Goal: Task Accomplishment & Management: Manage account settings

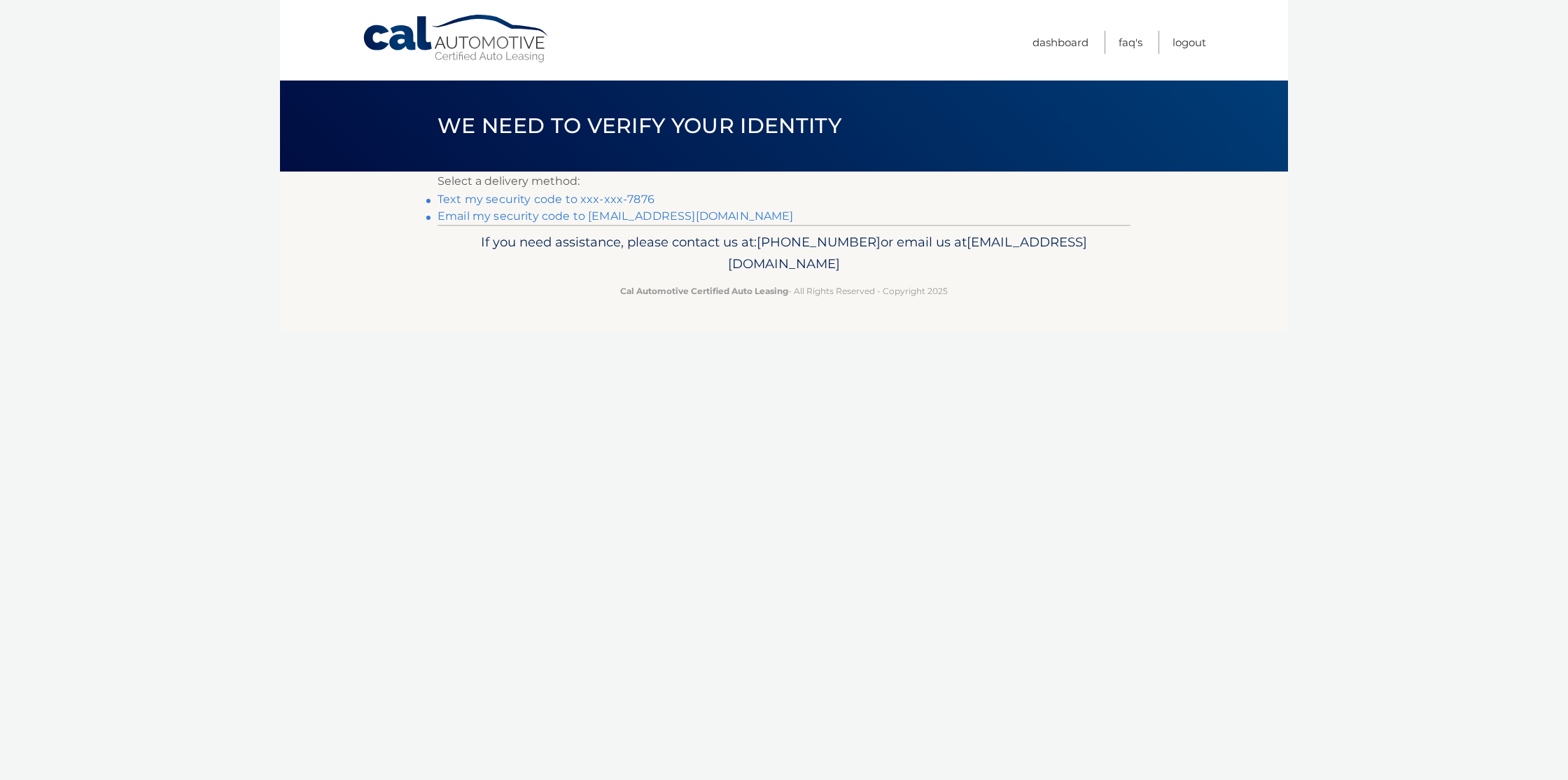
click at [608, 199] on link "Text my security code to xxx-xxx-7876" at bounding box center [545, 199] width 217 height 14
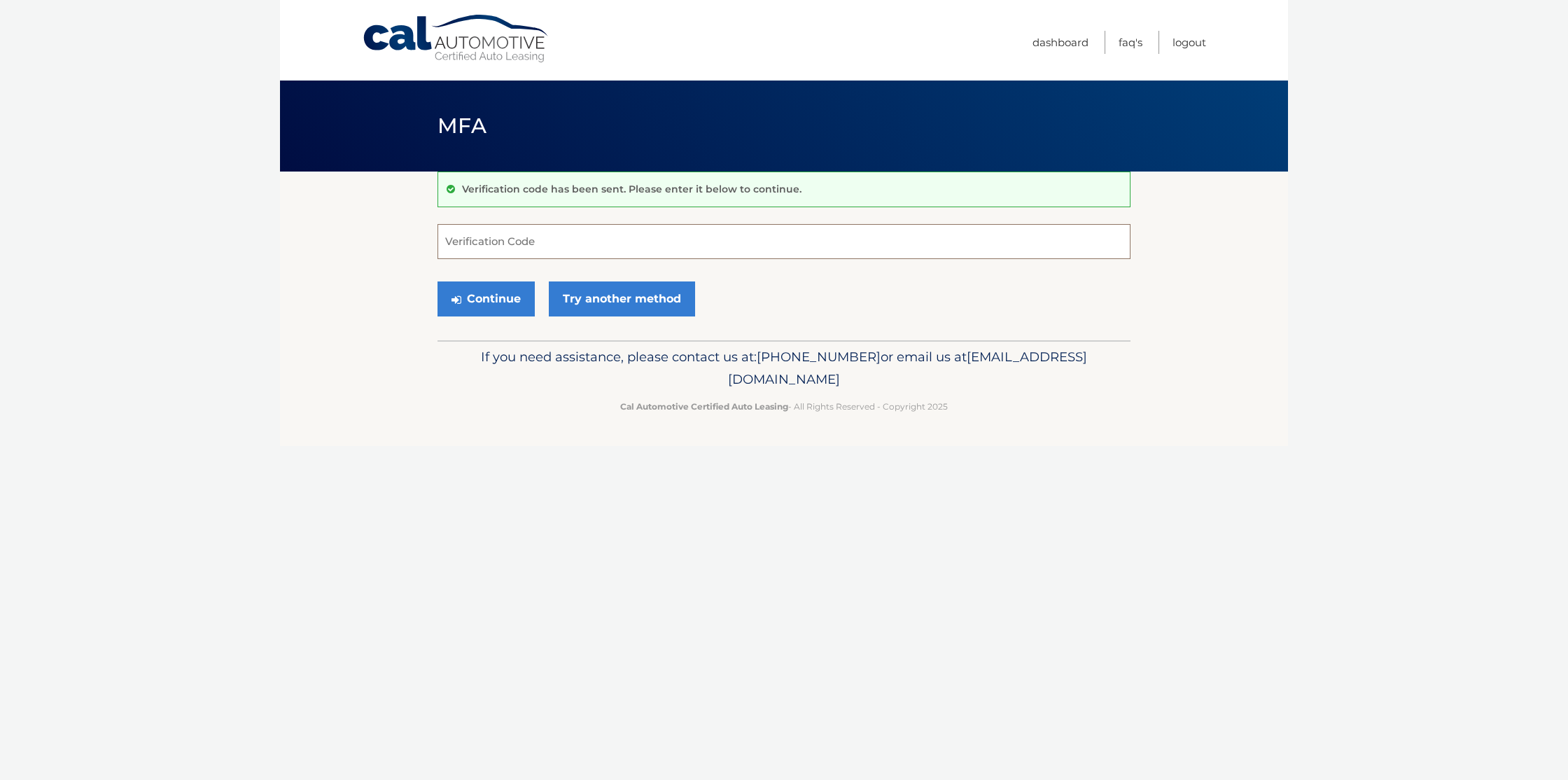
click at [554, 246] on input "Verification Code" at bounding box center [784, 241] width 693 height 35
type input "433392"
click at [490, 299] on button "Continue" at bounding box center [486, 298] width 97 height 35
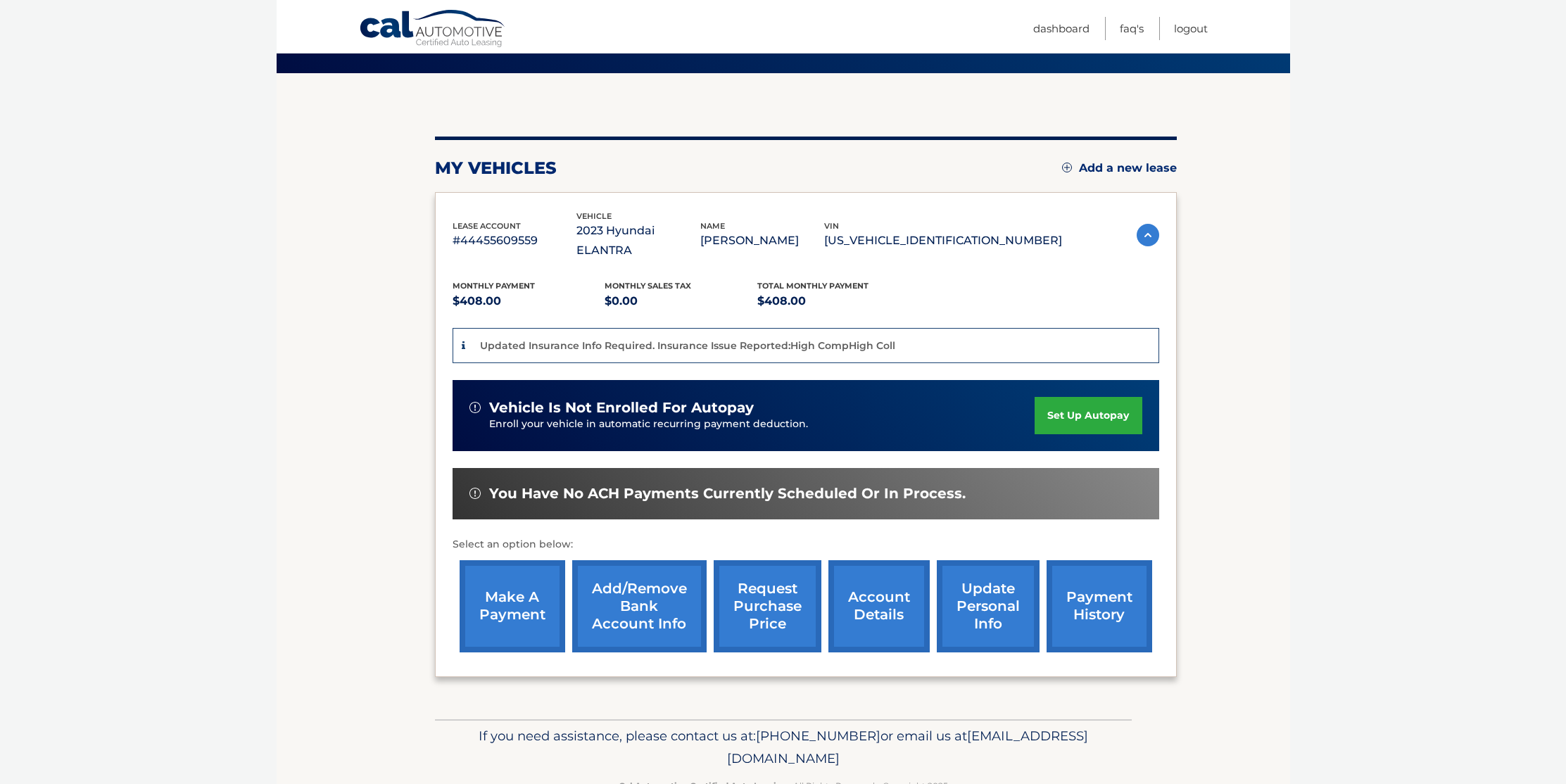
scroll to position [112, 0]
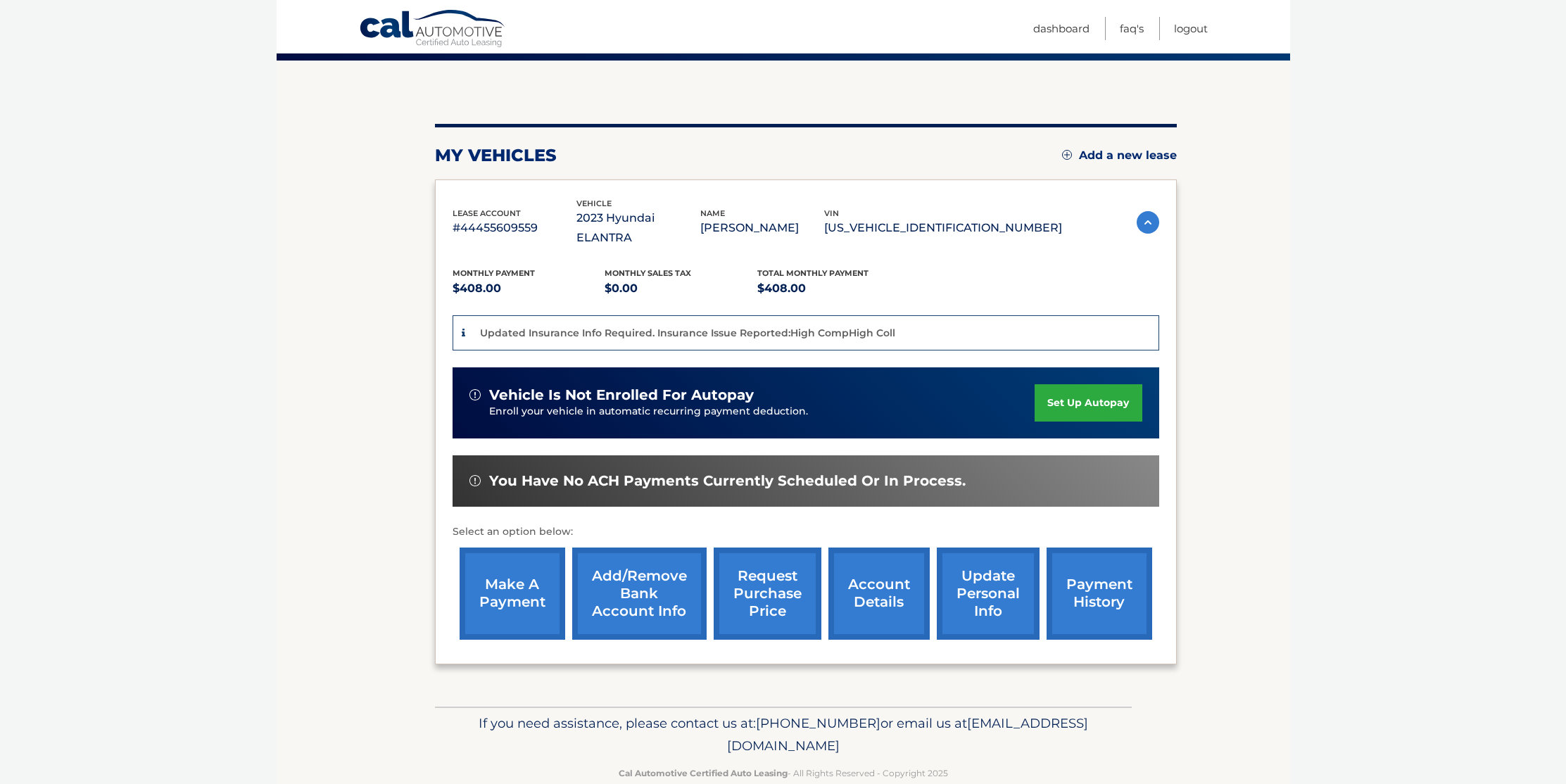
click at [850, 577] on link "account details" at bounding box center [878, 593] width 101 height 92
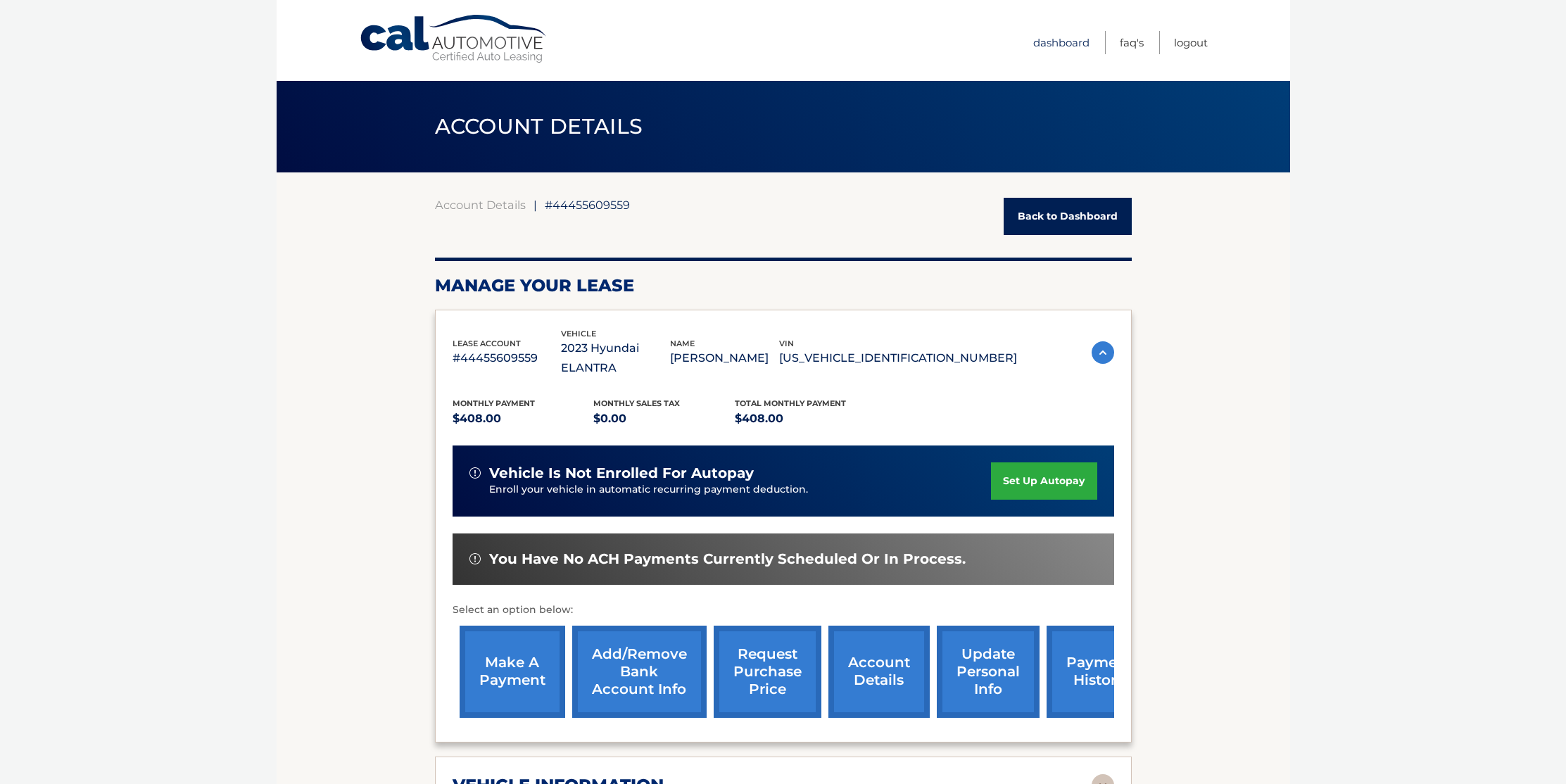
click at [1067, 40] on link "Dashboard" at bounding box center [1061, 42] width 56 height 23
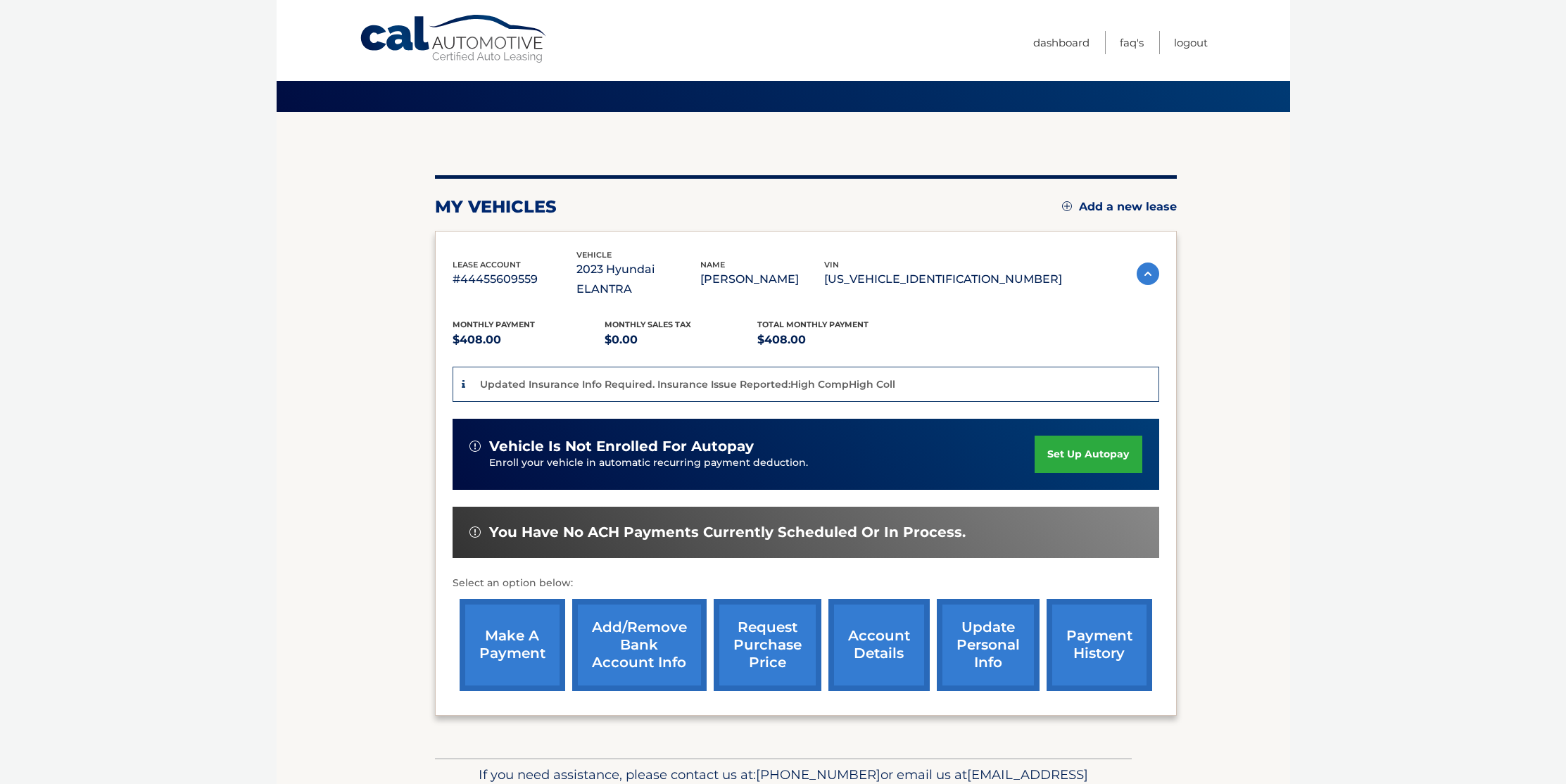
scroll to position [120, 0]
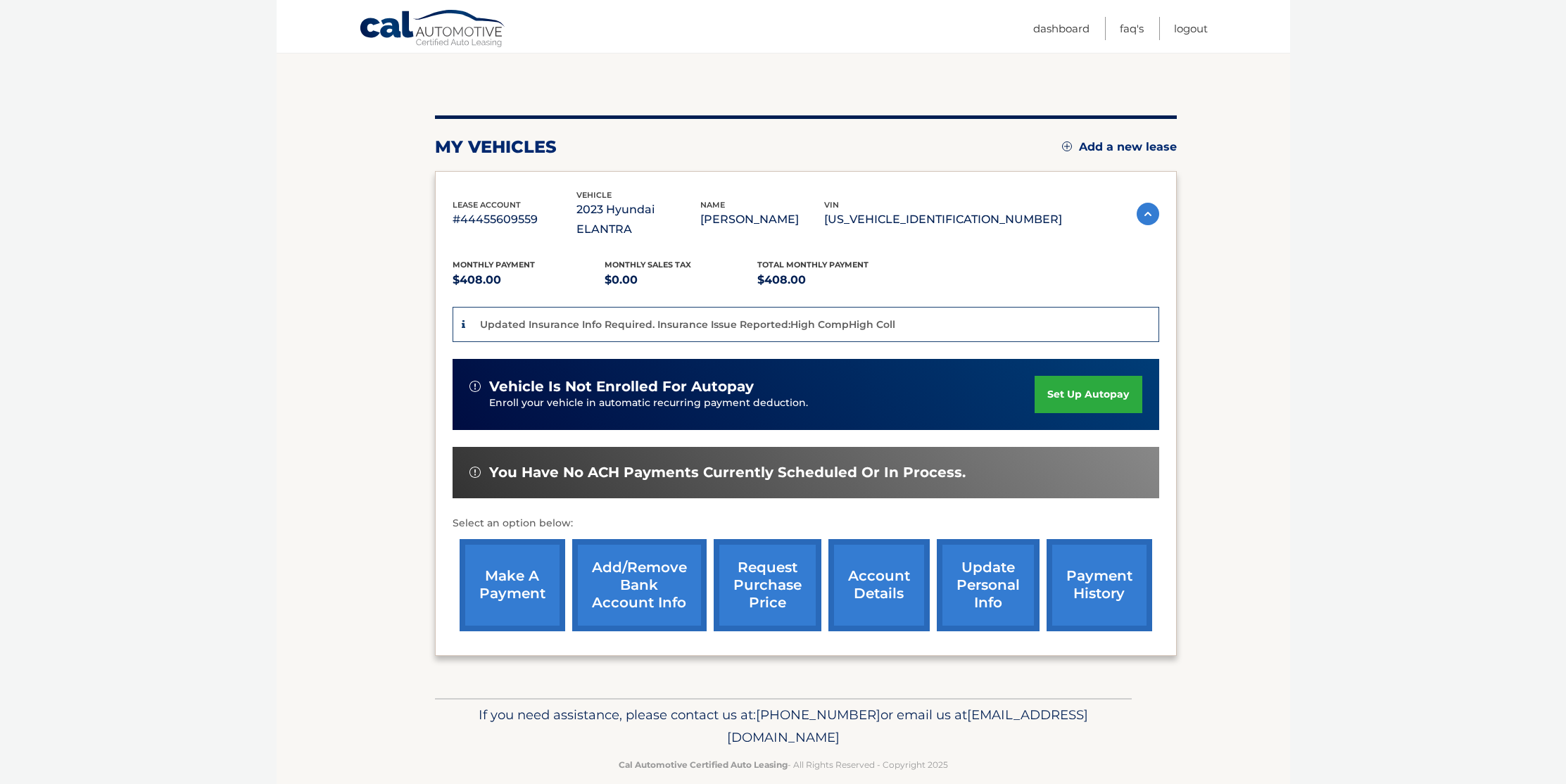
click at [1101, 554] on link "payment history" at bounding box center [1099, 585] width 105 height 92
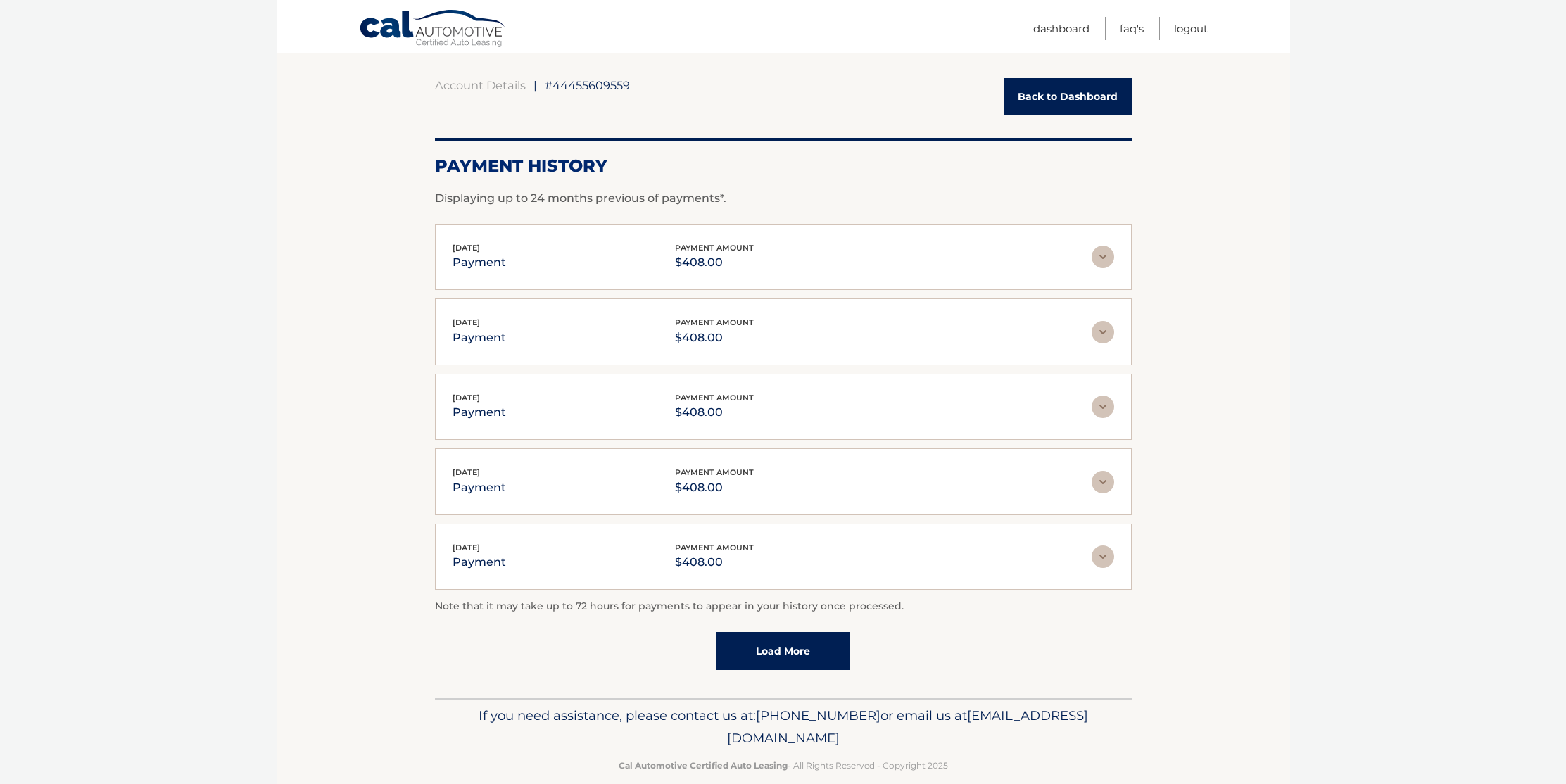
scroll to position [135, 0]
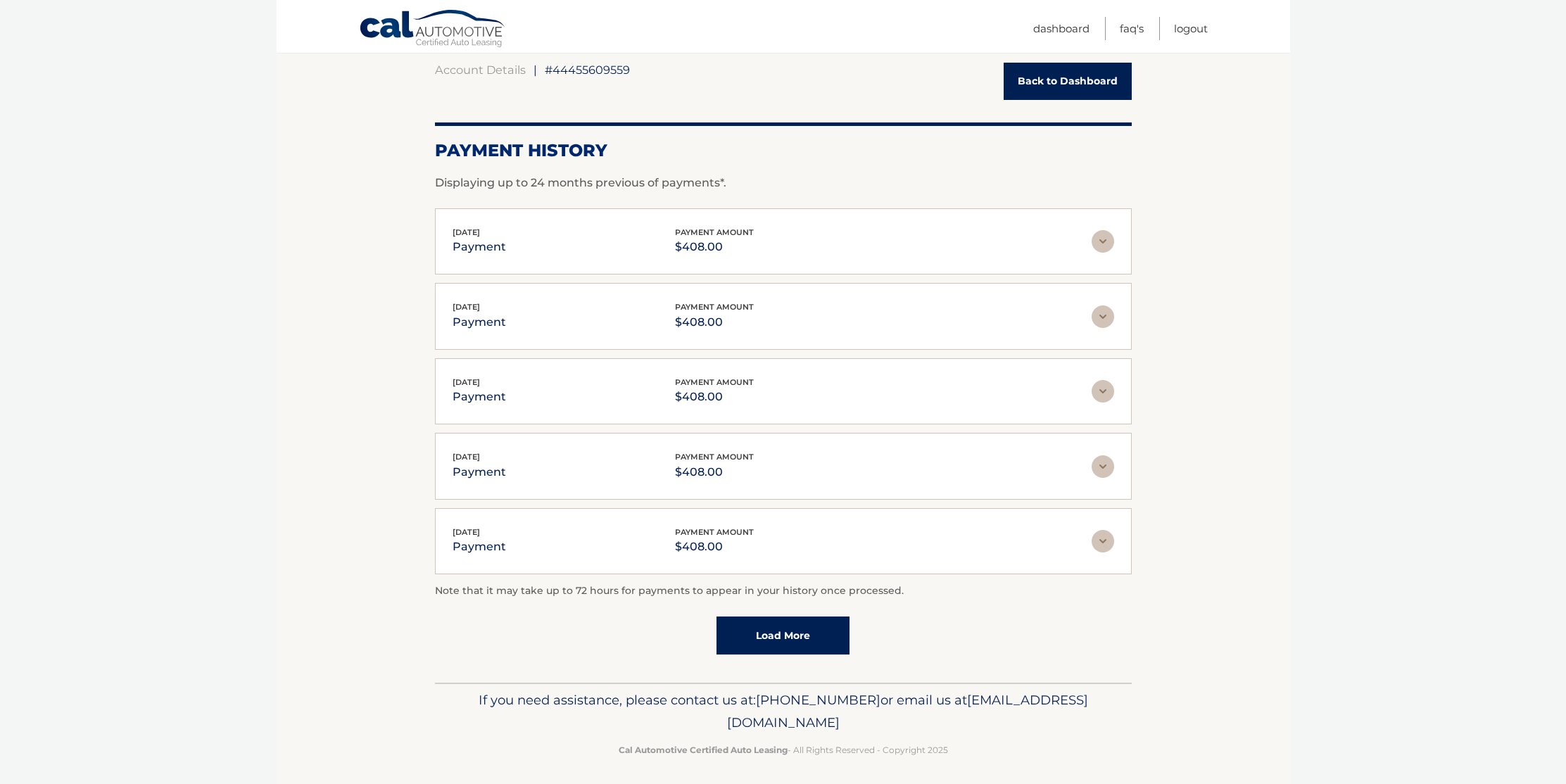
click at [752, 638] on link "Load More" at bounding box center [783, 635] width 133 height 38
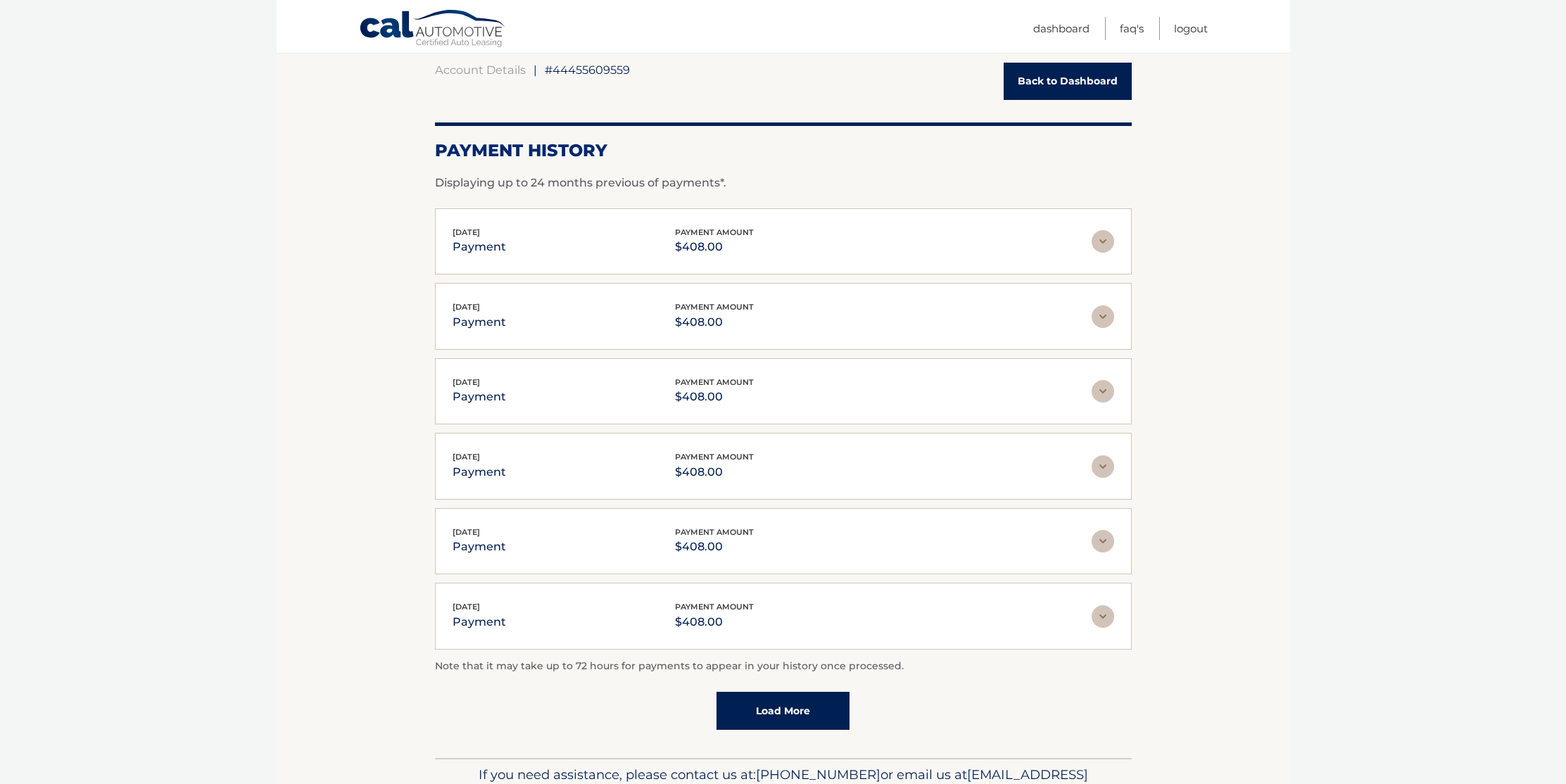
click at [789, 709] on link "Load More" at bounding box center [783, 710] width 133 height 38
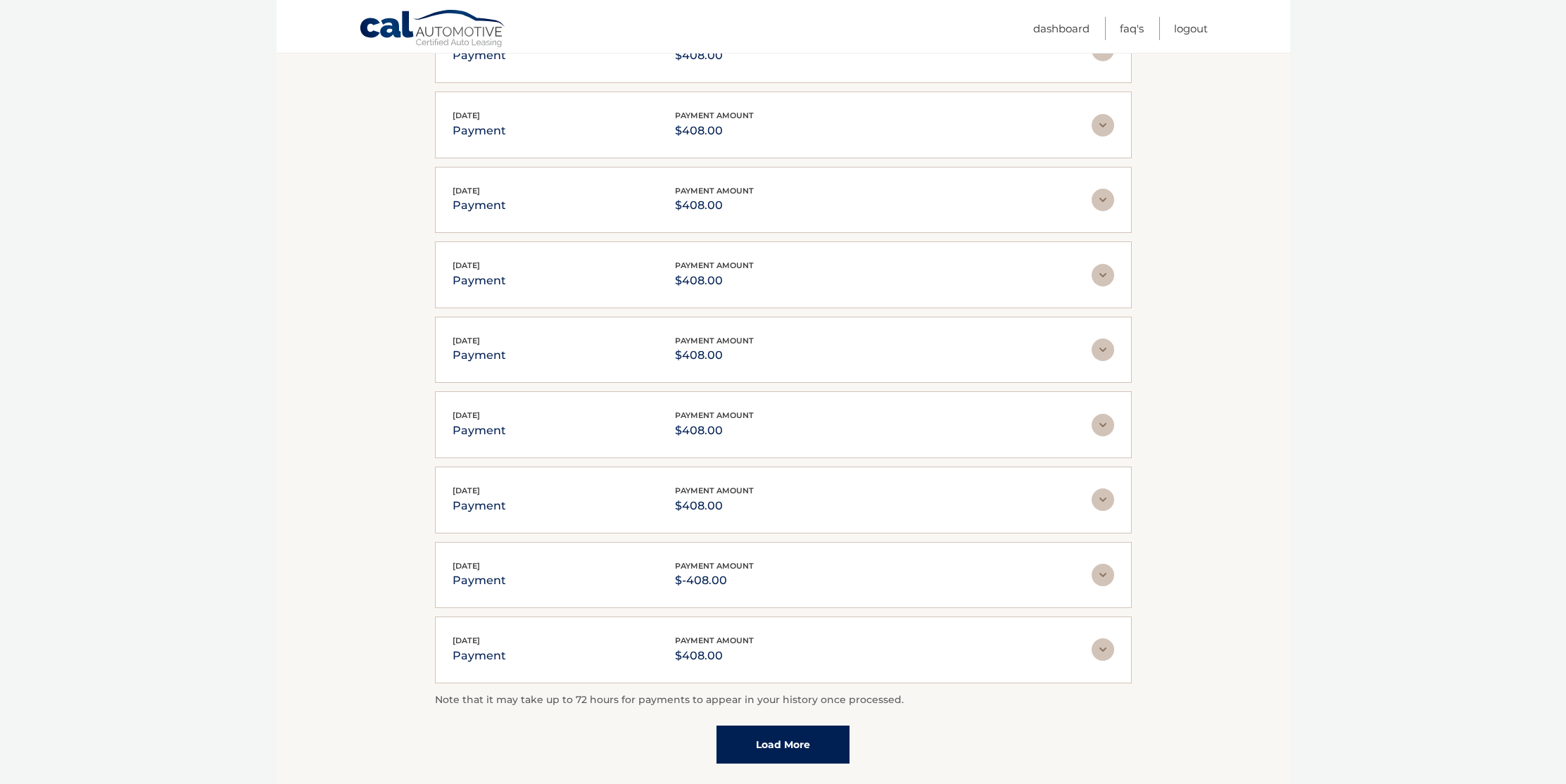
scroll to position [511, 0]
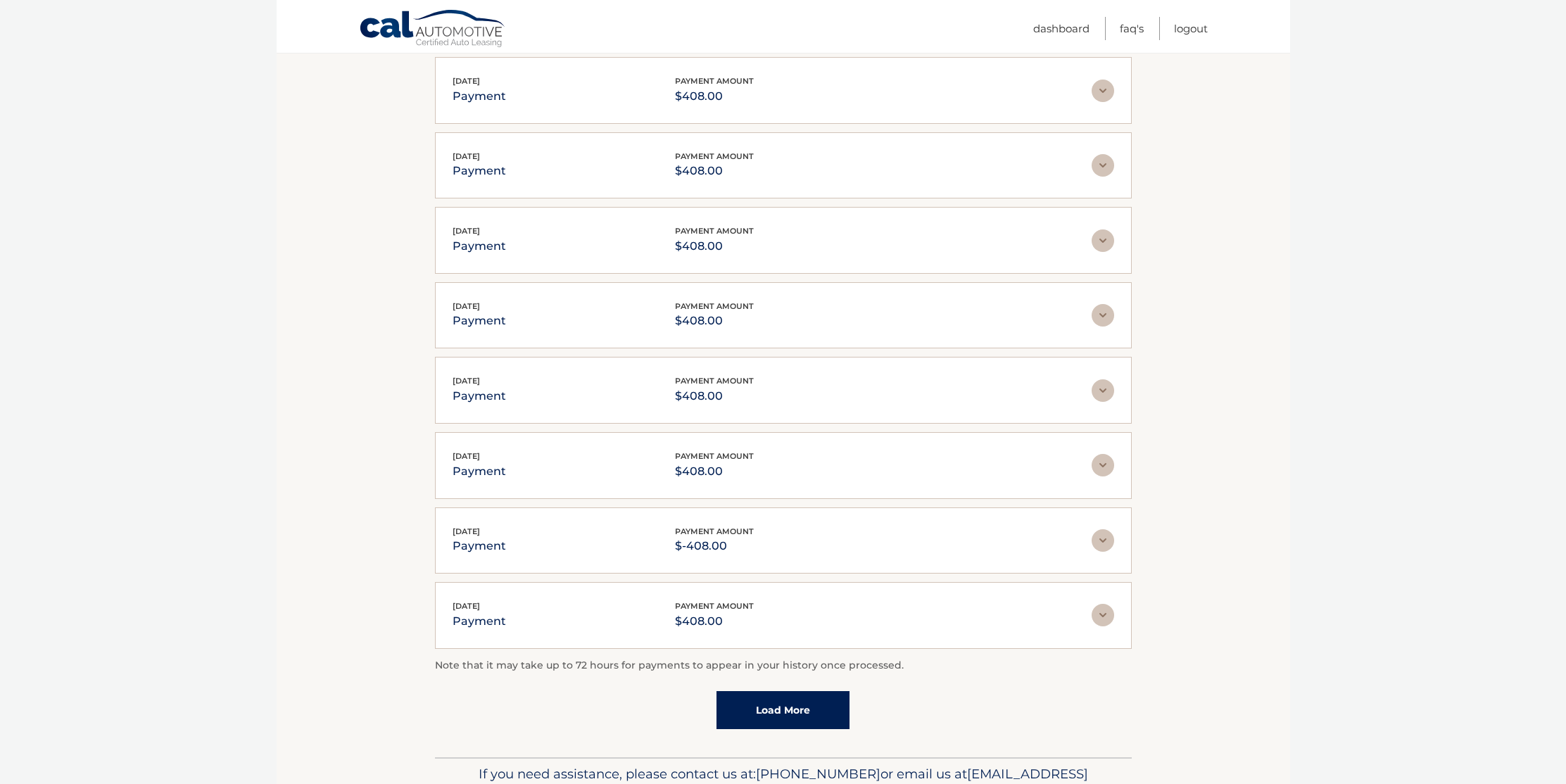
click at [767, 698] on link "Load More" at bounding box center [783, 709] width 133 height 38
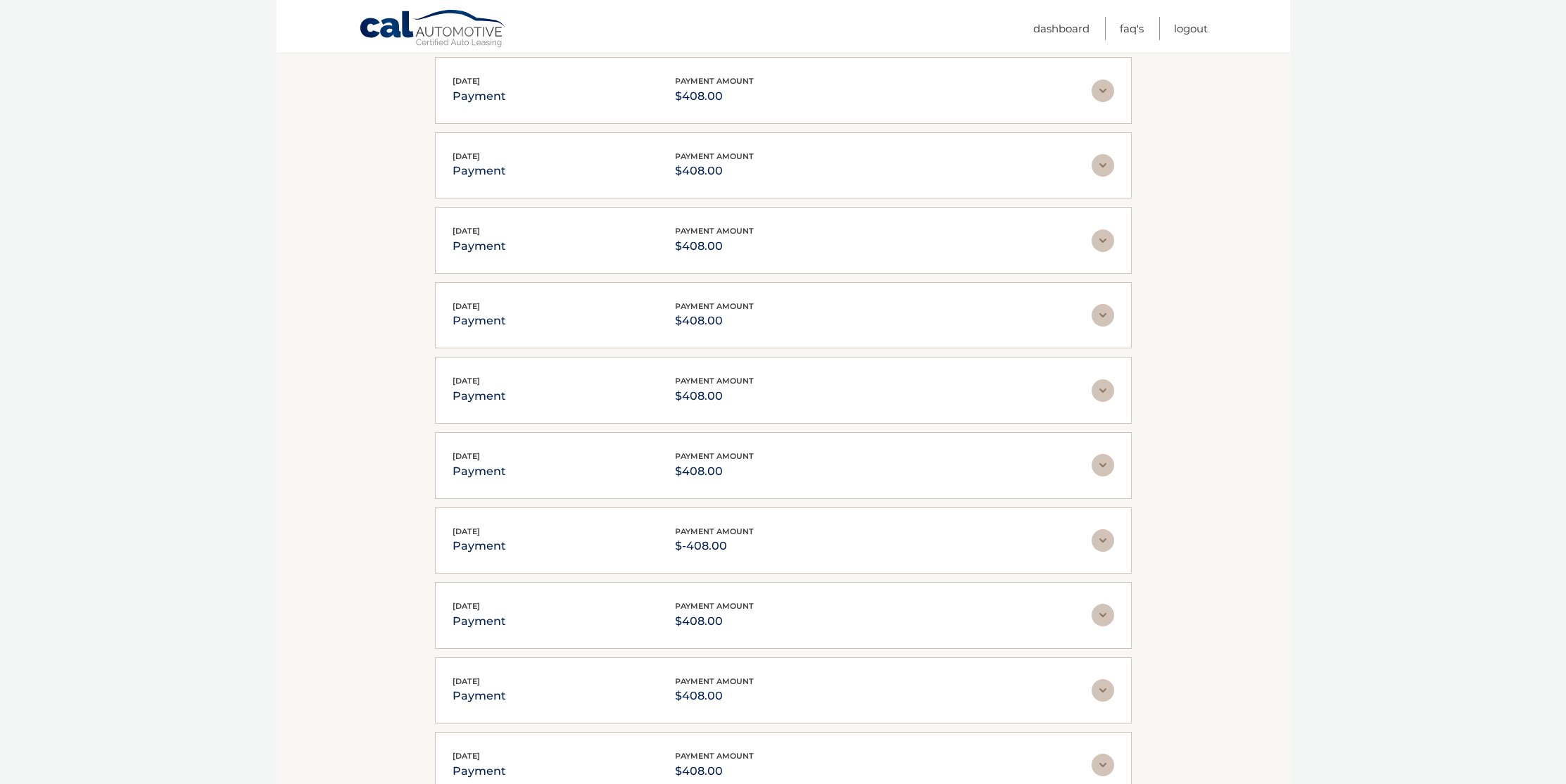
click at [1110, 612] on img at bounding box center [1103, 614] width 23 height 23
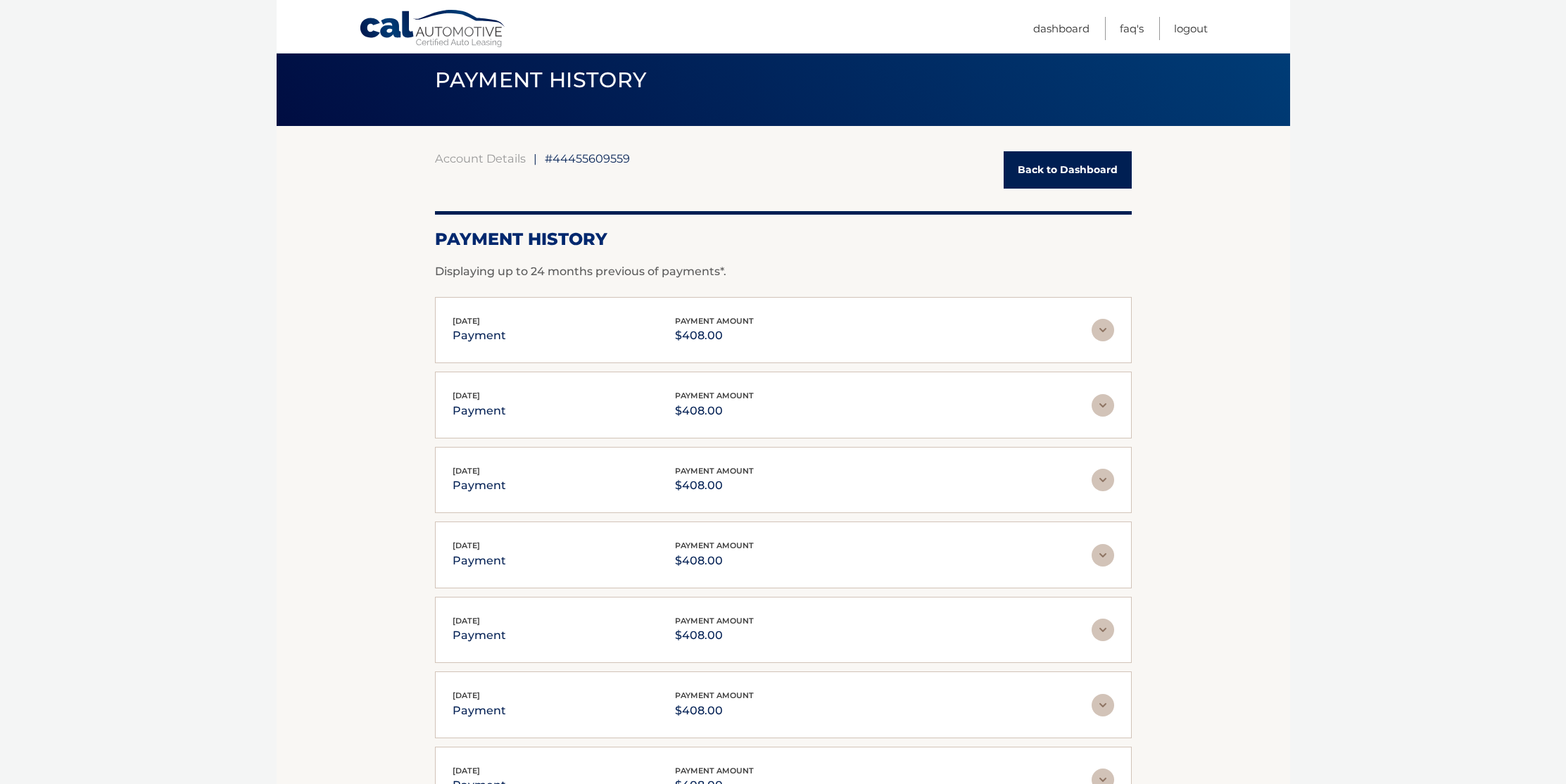
scroll to position [0, 0]
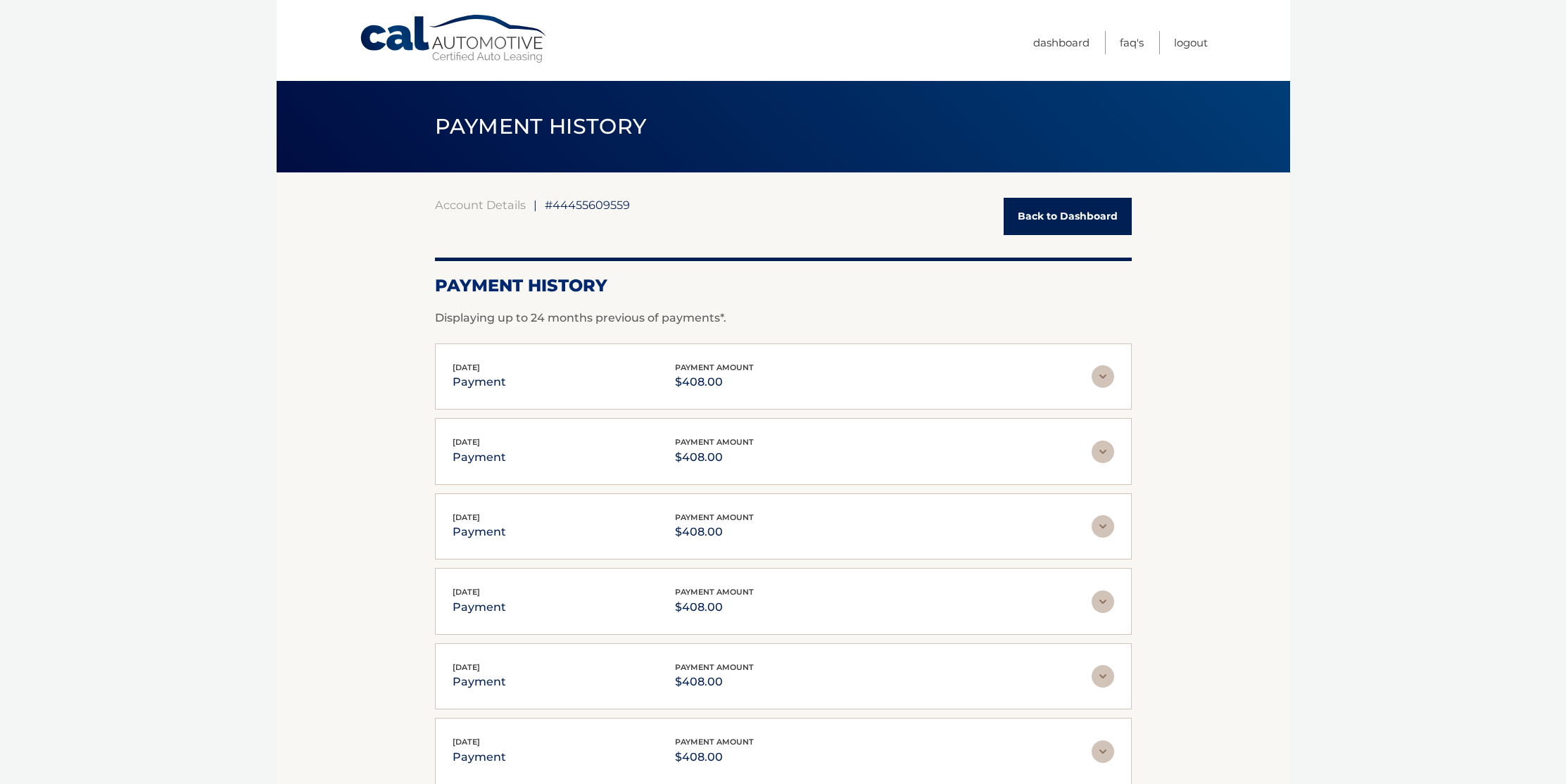
click at [1066, 221] on link "Back to Dashboard" at bounding box center [1067, 216] width 128 height 37
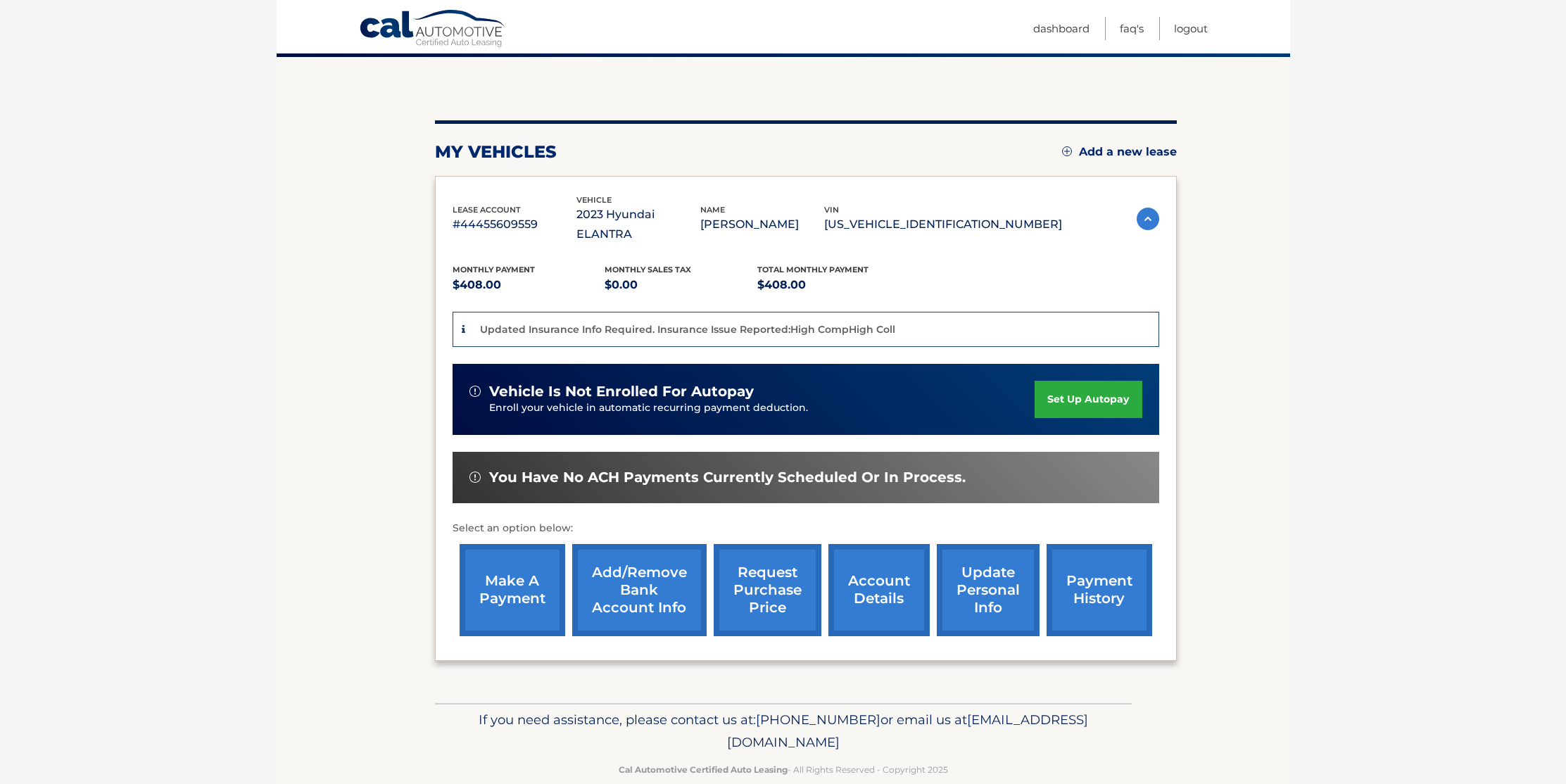
scroll to position [120, 0]
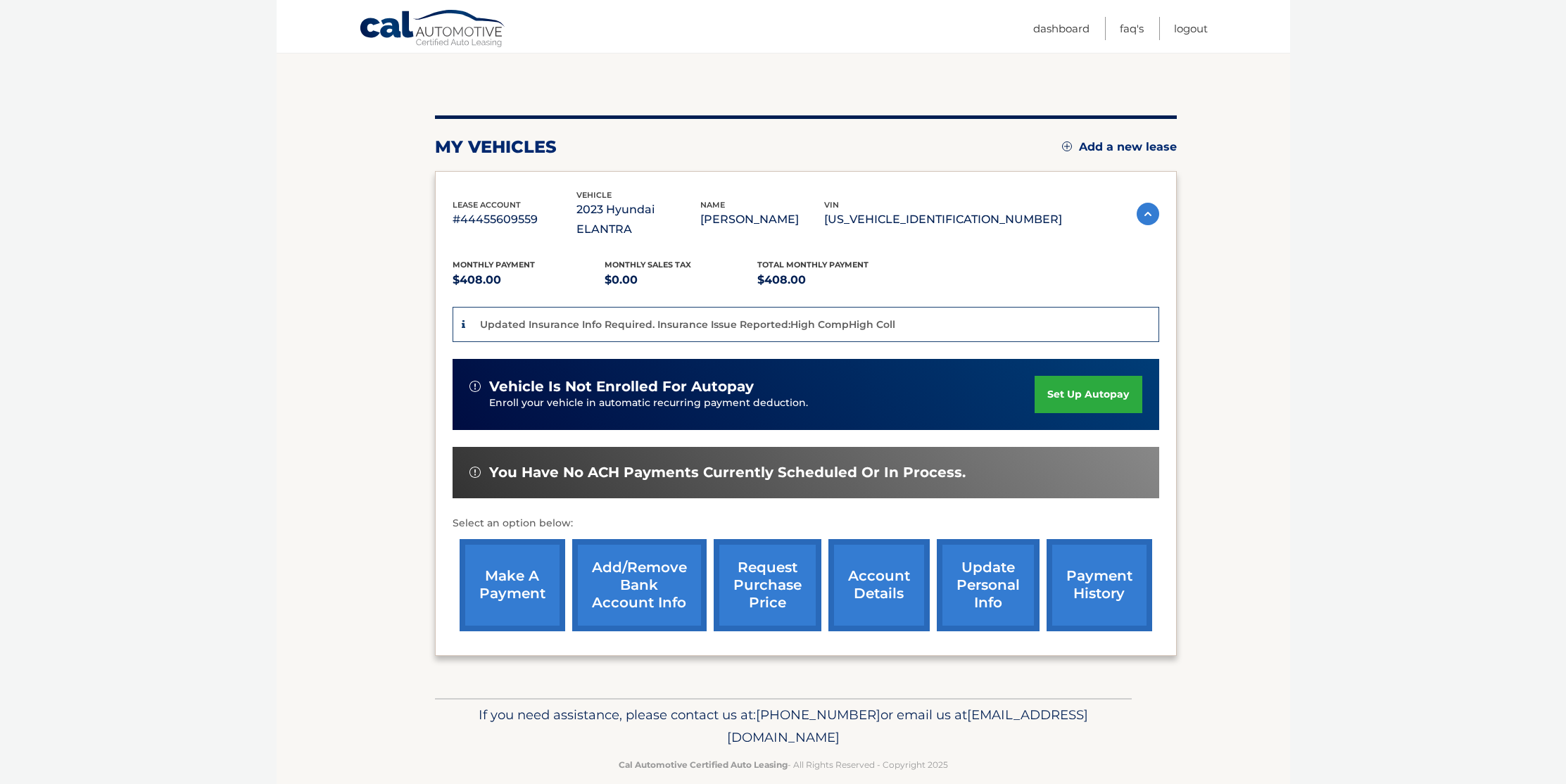
click at [867, 574] on link "account details" at bounding box center [878, 585] width 101 height 92
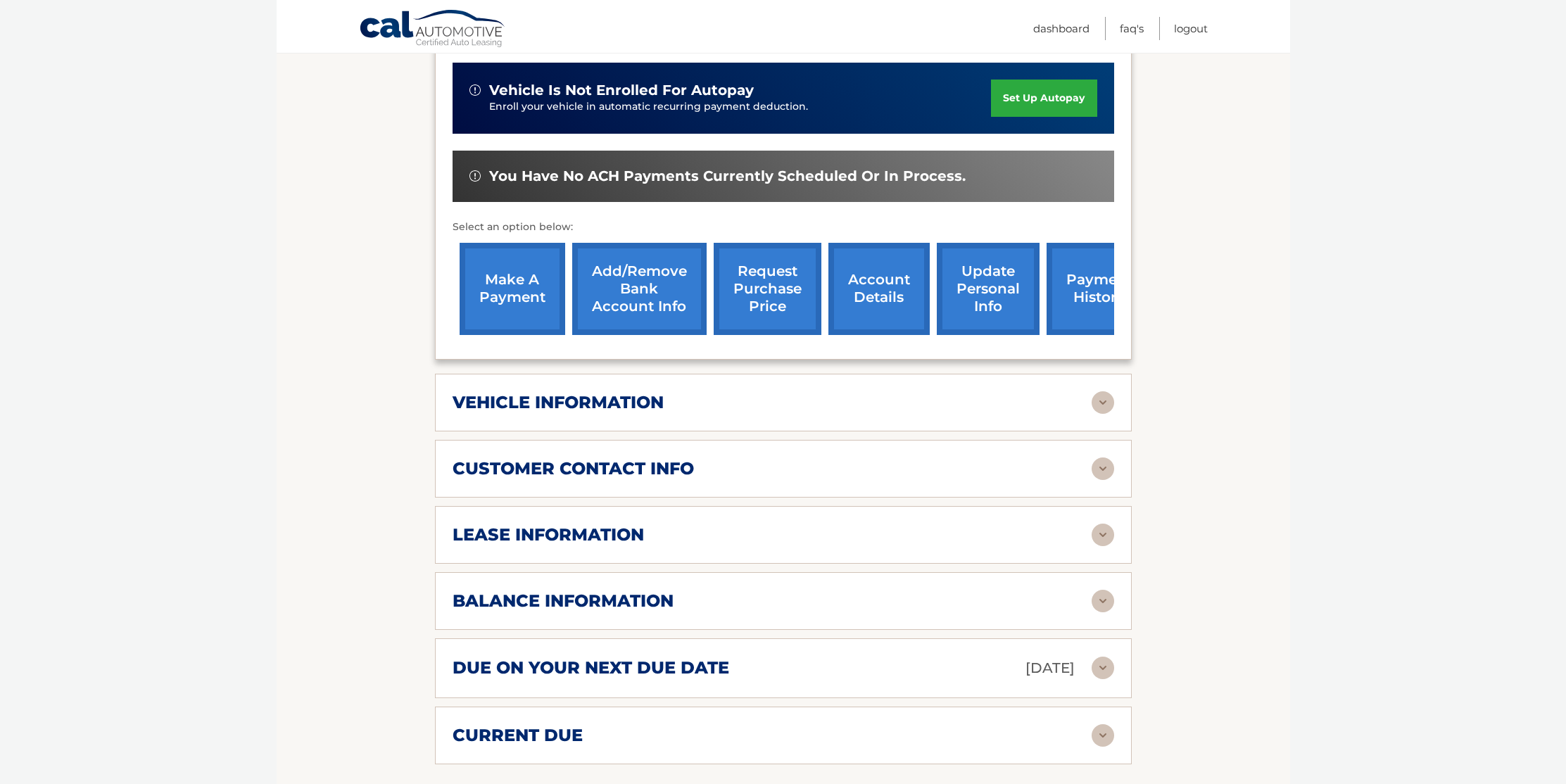
scroll to position [384, 0]
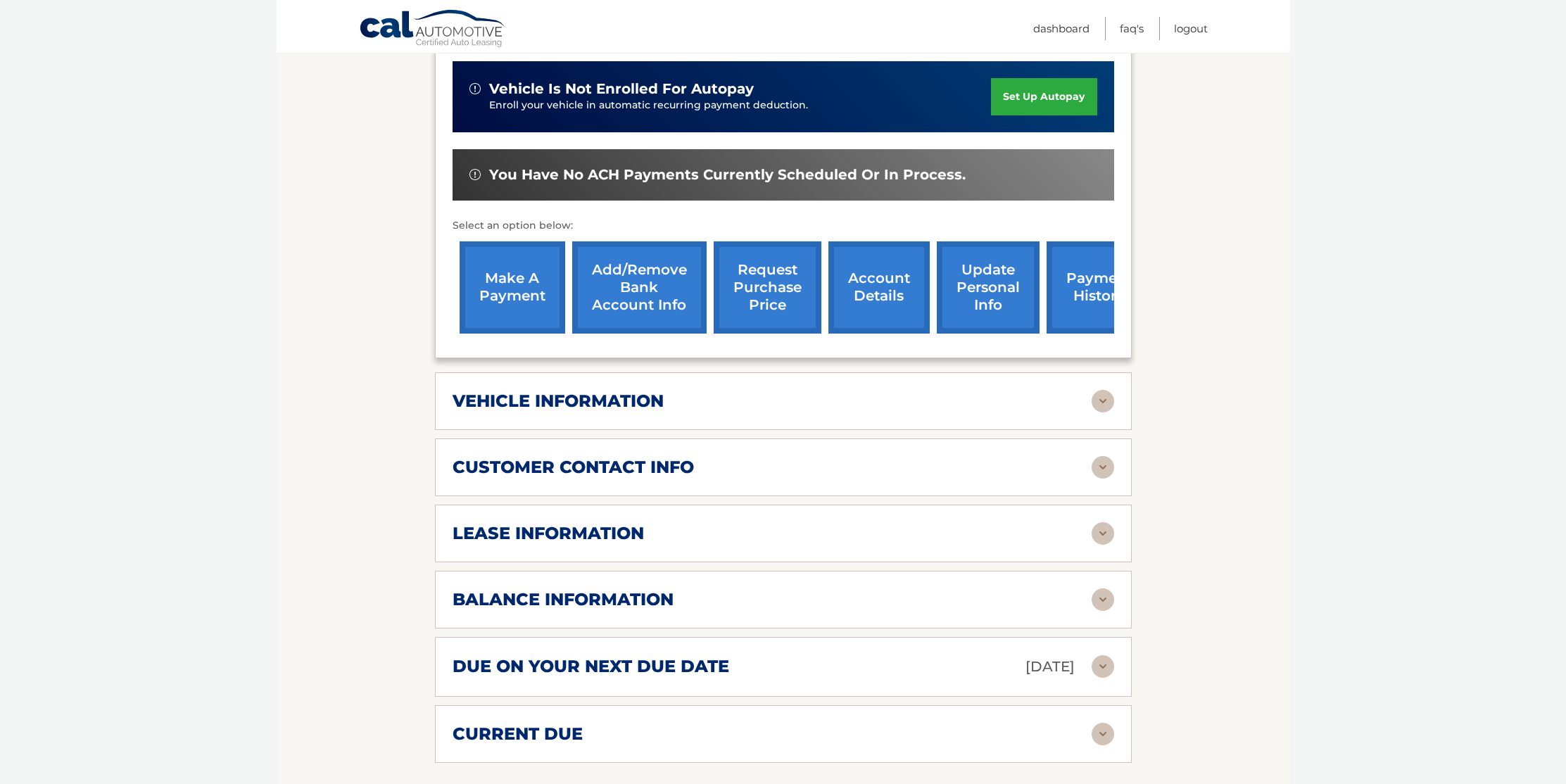
click at [1092, 588] on img at bounding box center [1103, 599] width 23 height 23
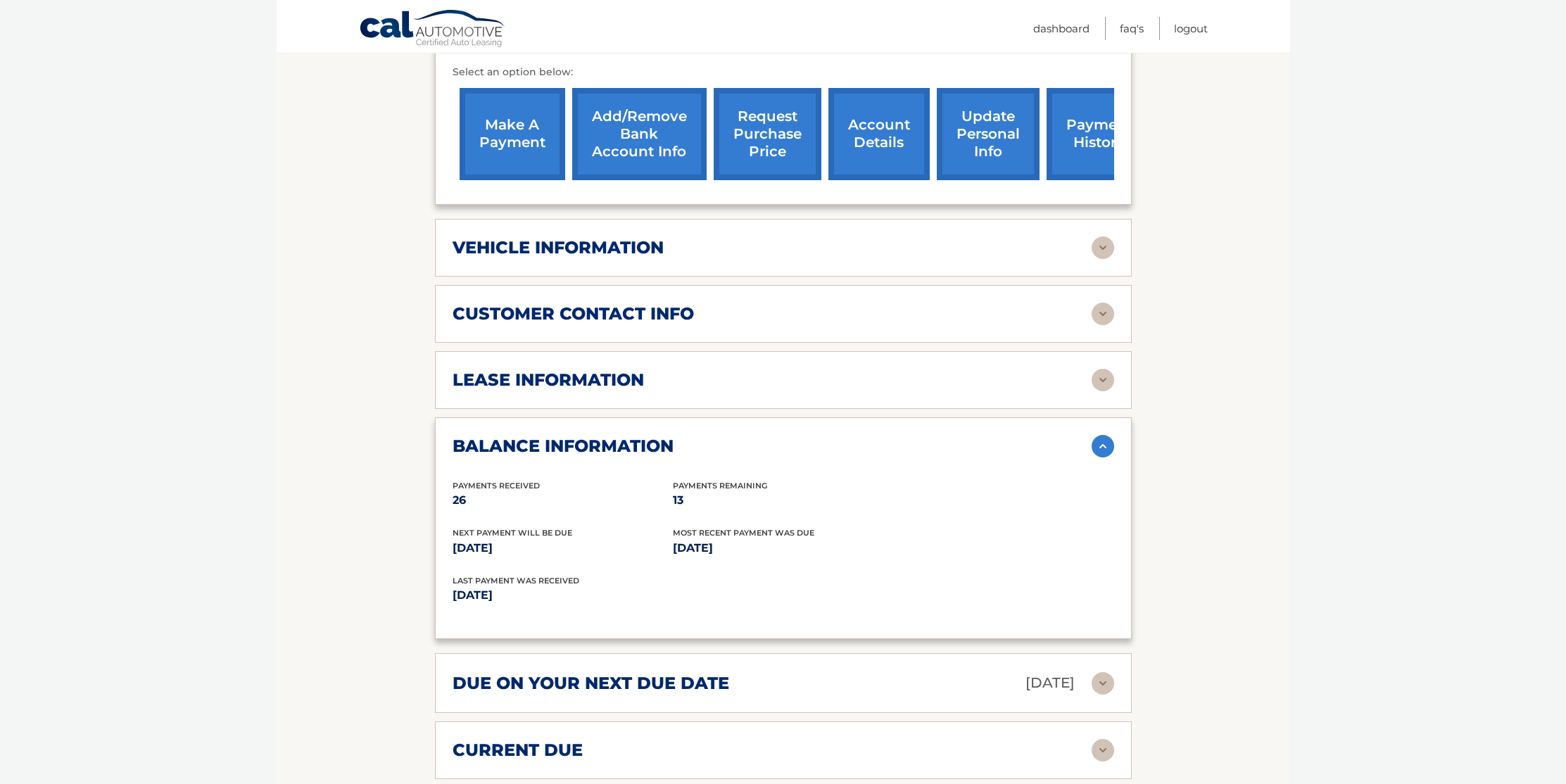
scroll to position [0, 0]
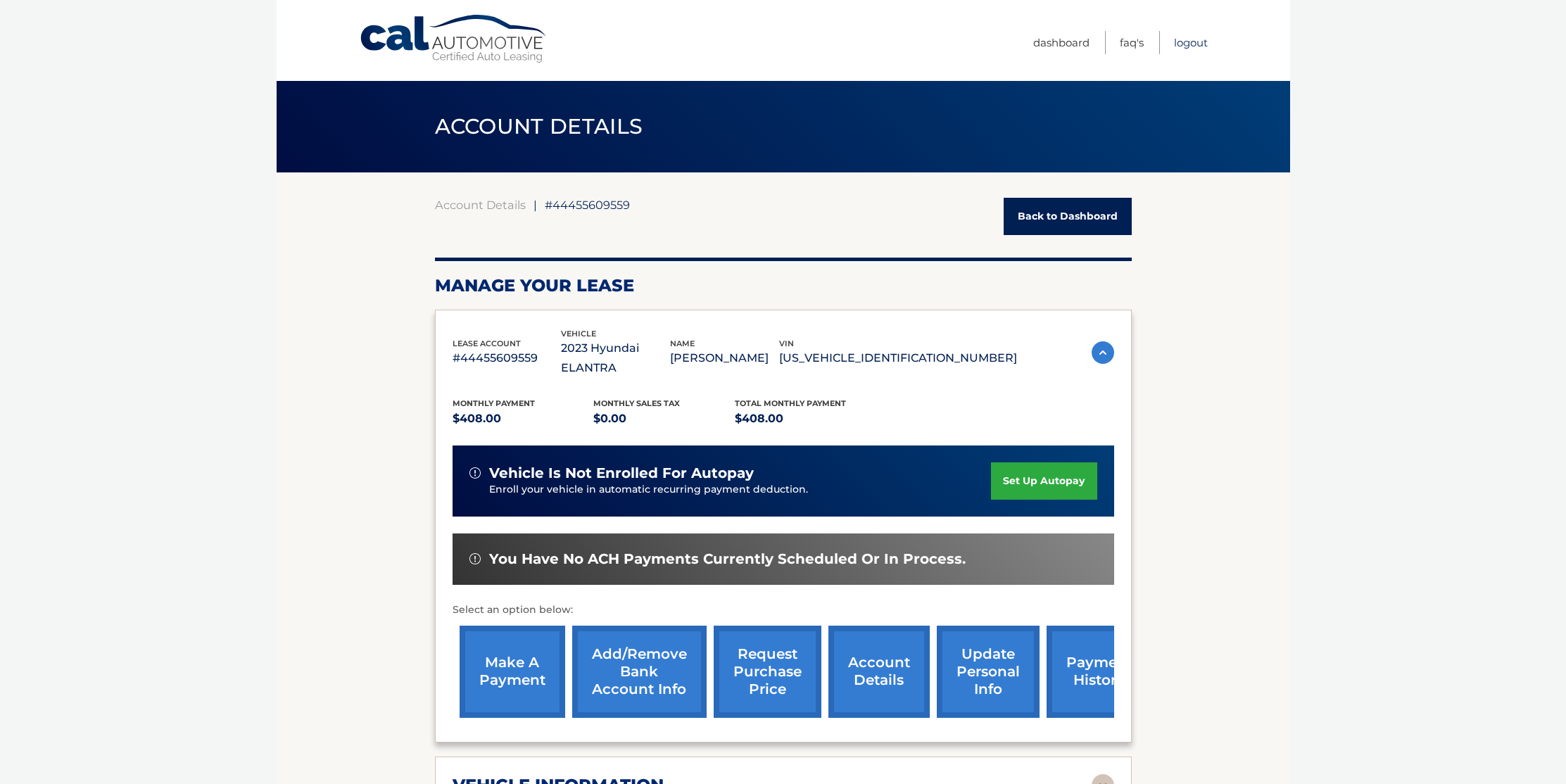
click at [1182, 38] on link "Logout" at bounding box center [1191, 42] width 34 height 23
